Goal: Task Accomplishment & Management: Use online tool/utility

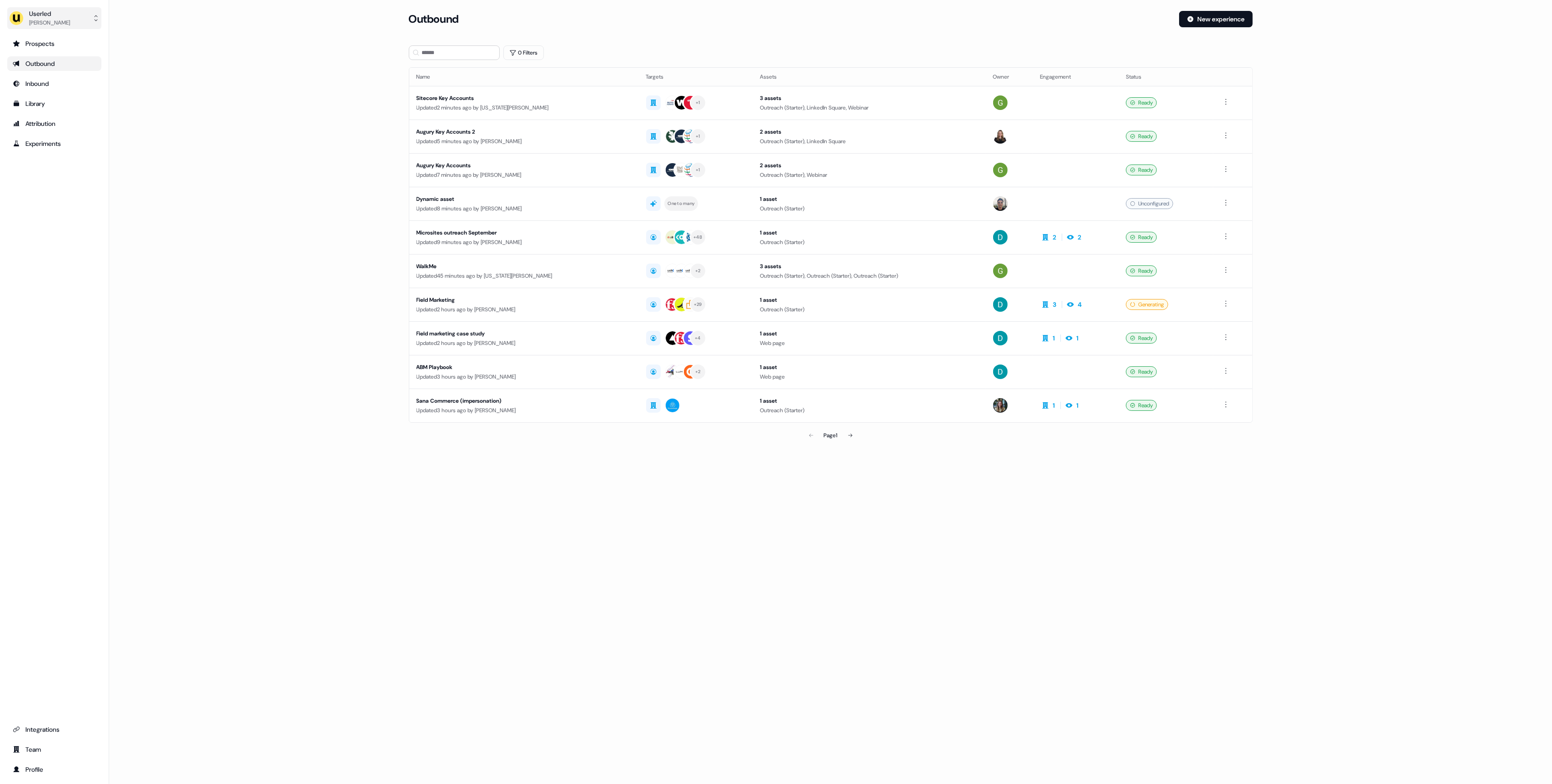
click at [58, 12] on div "Userled" at bounding box center [49, 13] width 41 height 9
click at [63, 37] on div "Impersonate (Admin)" at bounding box center [54, 42] width 86 height 16
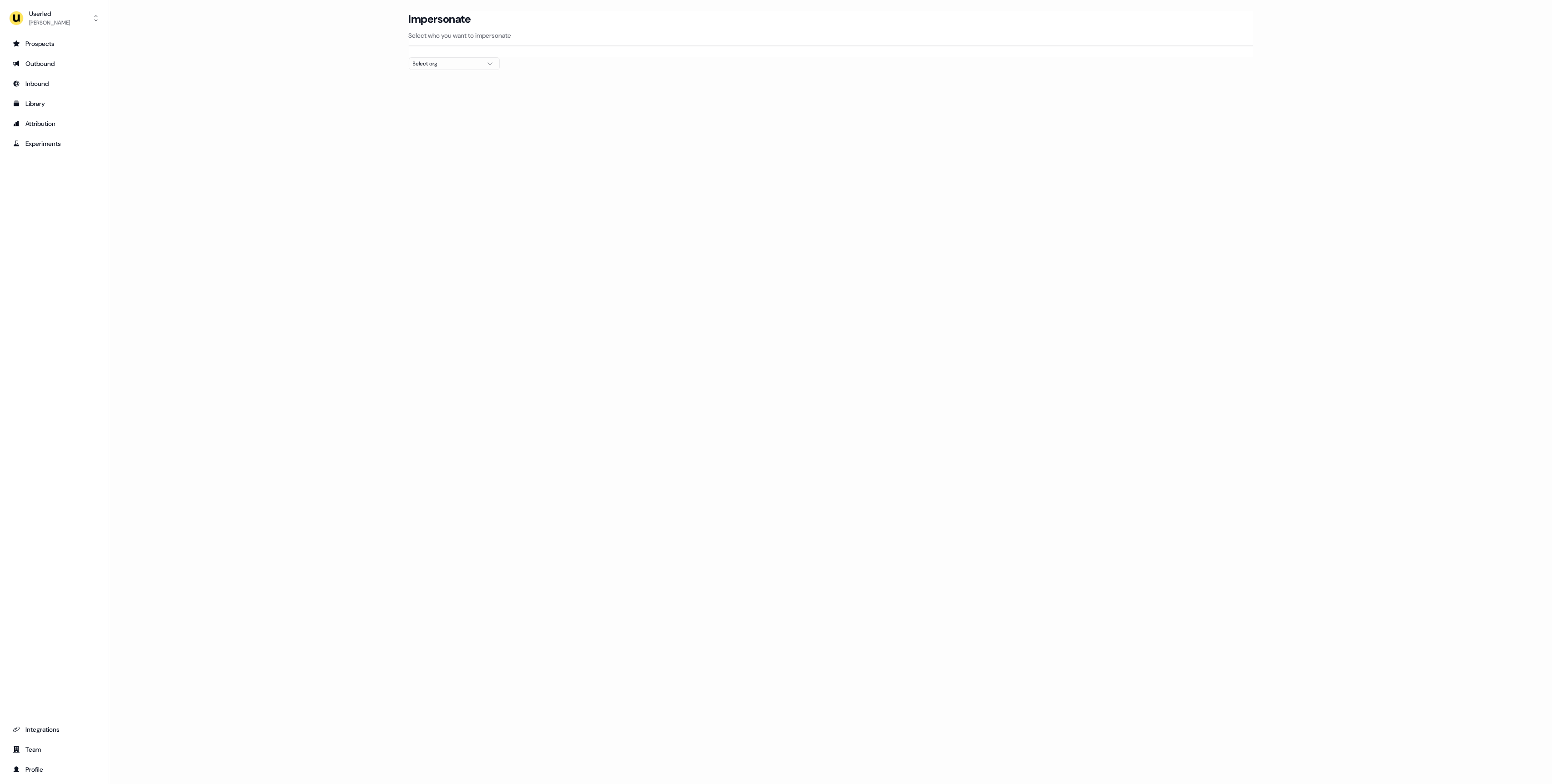
click at [451, 66] on div "Select org" at bounding box center [446, 63] width 68 height 9
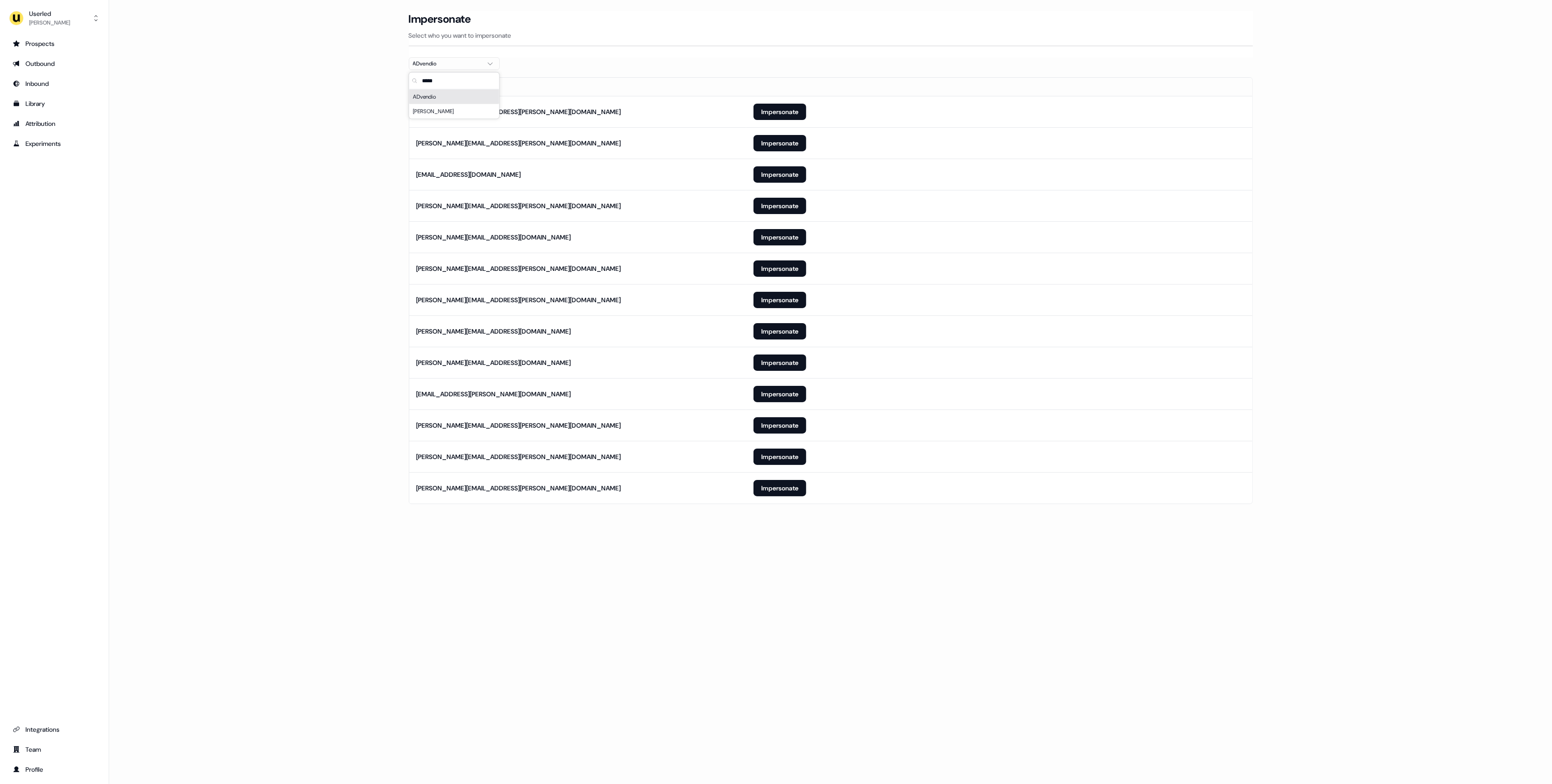
type input "*****"
drag, startPoint x: 325, startPoint y: 117, endPoint x: 488, endPoint y: 375, distance: 305.2
click at [325, 117] on main "Loading... Impersonate Select who you want to impersonate ADvendio Email [PERSO…" at bounding box center [830, 270] width 1443 height 518
click at [792, 492] on button "Impersonate" at bounding box center [780, 488] width 53 height 16
click at [358, 248] on main "Loading... Impersonate Select who you want to impersonate ADvendio Email [PERSO…" at bounding box center [830, 270] width 1443 height 518
